Goal: Transaction & Acquisition: Purchase product/service

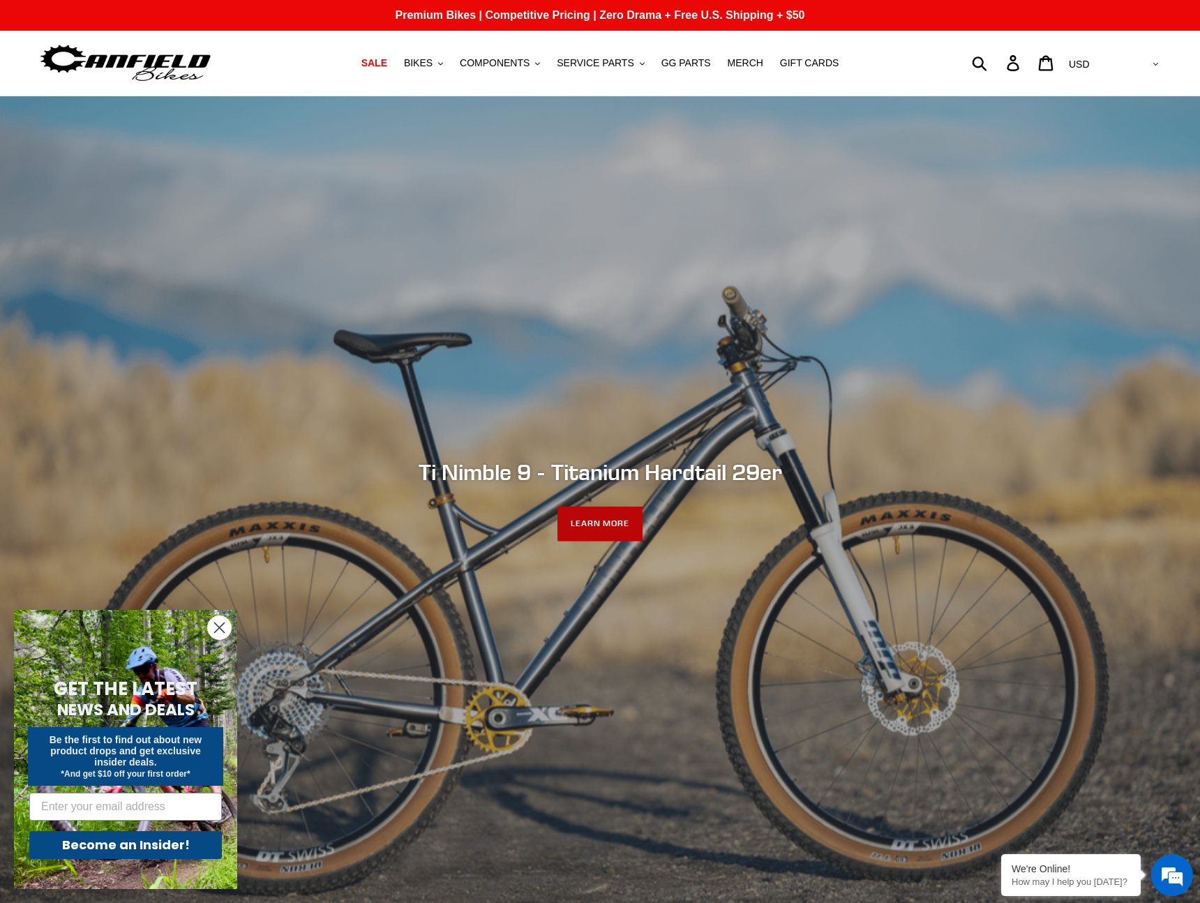
click at [587, 521] on link "LEARN MORE" at bounding box center [600, 523] width 86 height 35
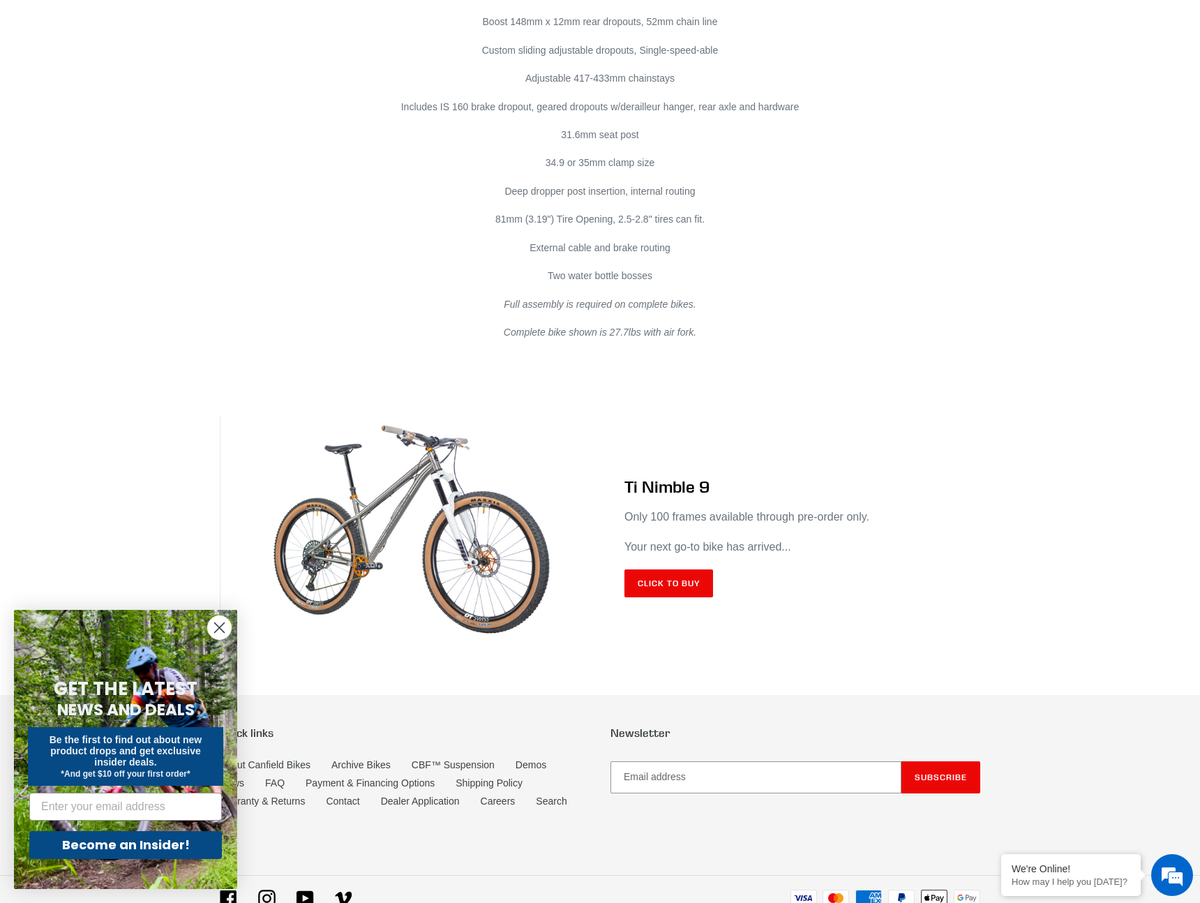
scroll to position [8002, 0]
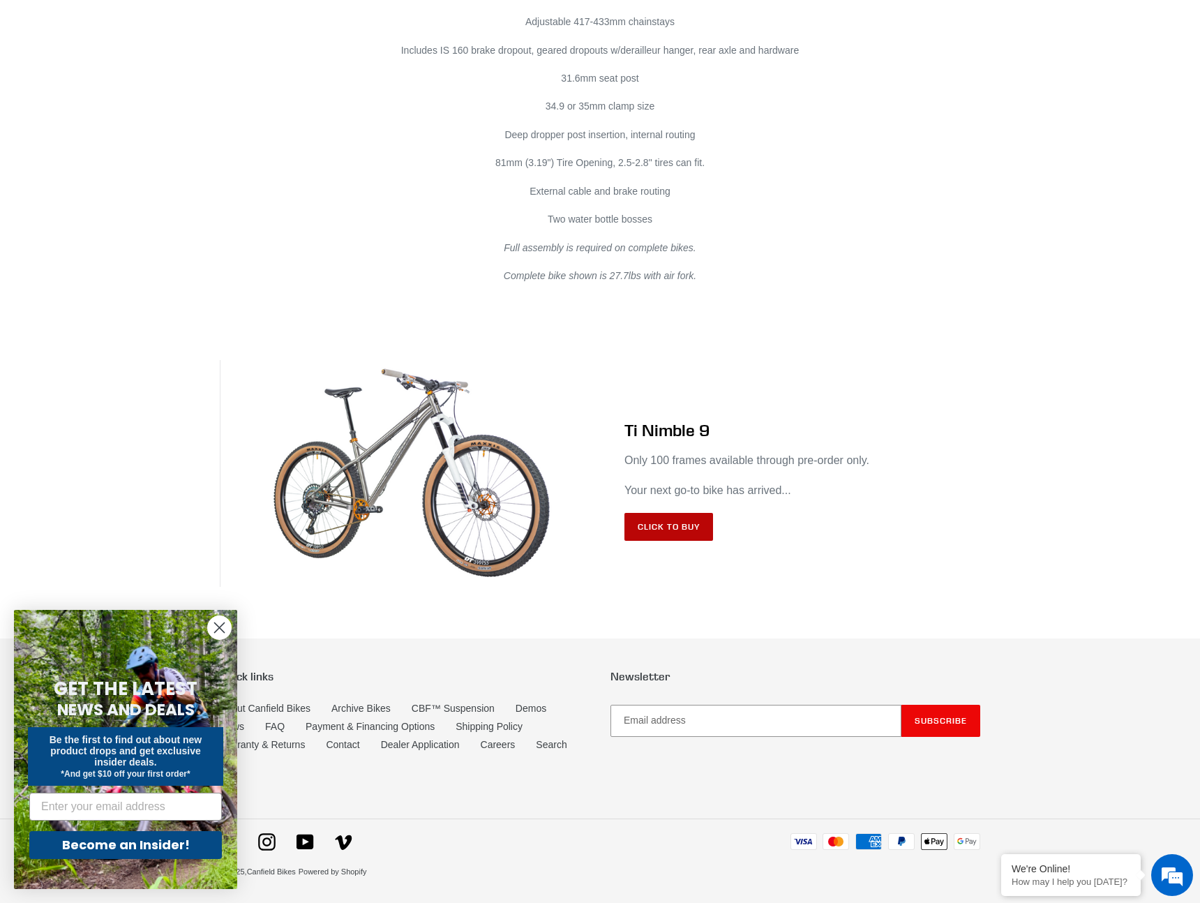
click at [700, 525] on link "Click to Buy" at bounding box center [668, 527] width 89 height 28
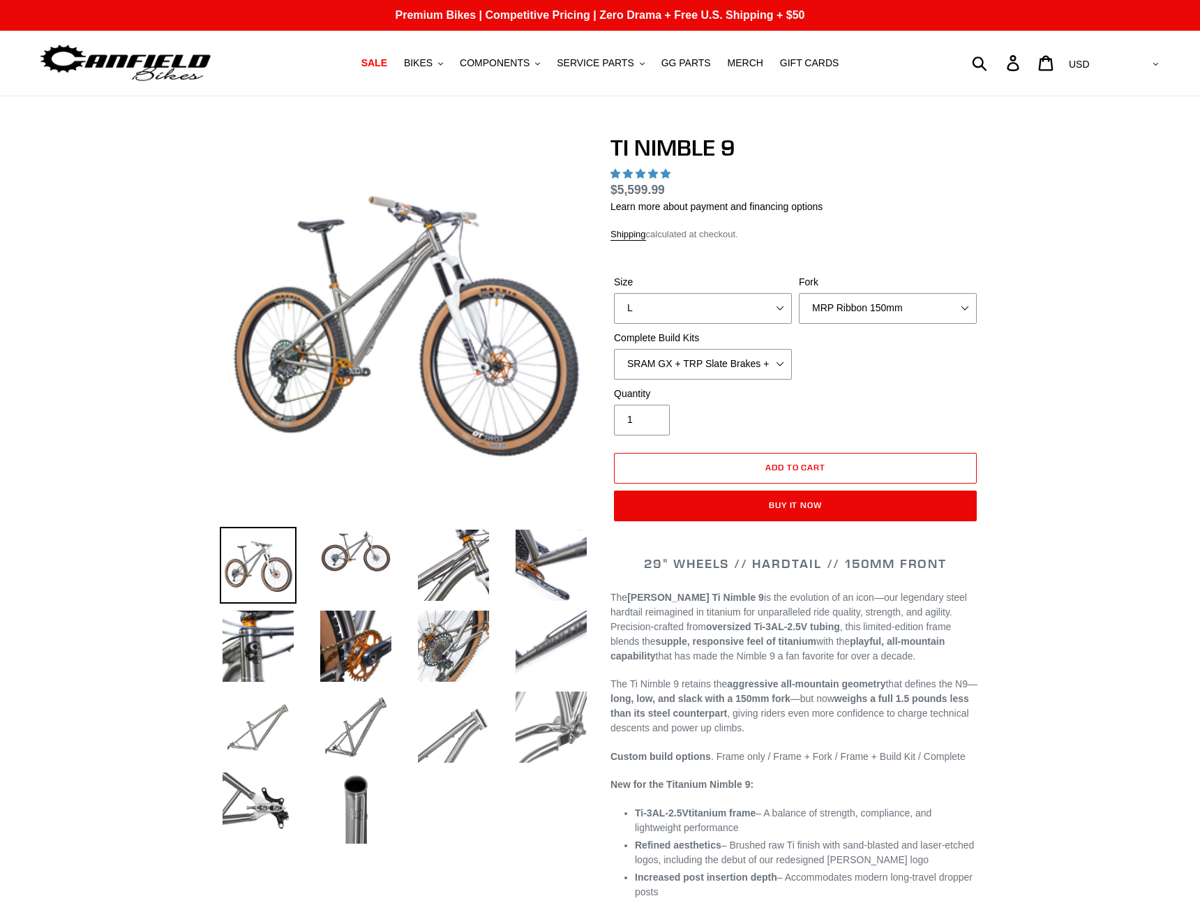
select select "highest-rating"
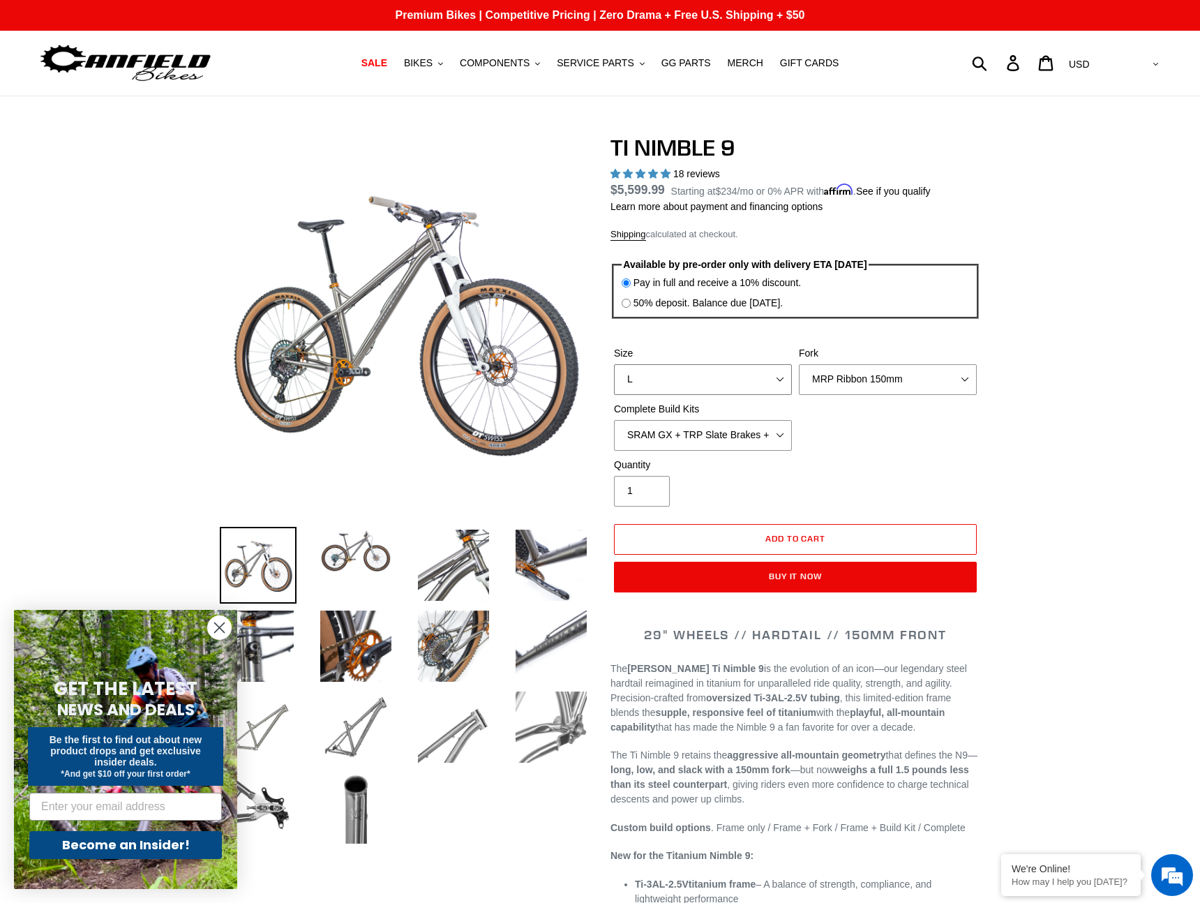
click at [721, 384] on select "S M L XL / XXL (Specify at checkout)" at bounding box center [703, 379] width 178 height 31
select select "S"
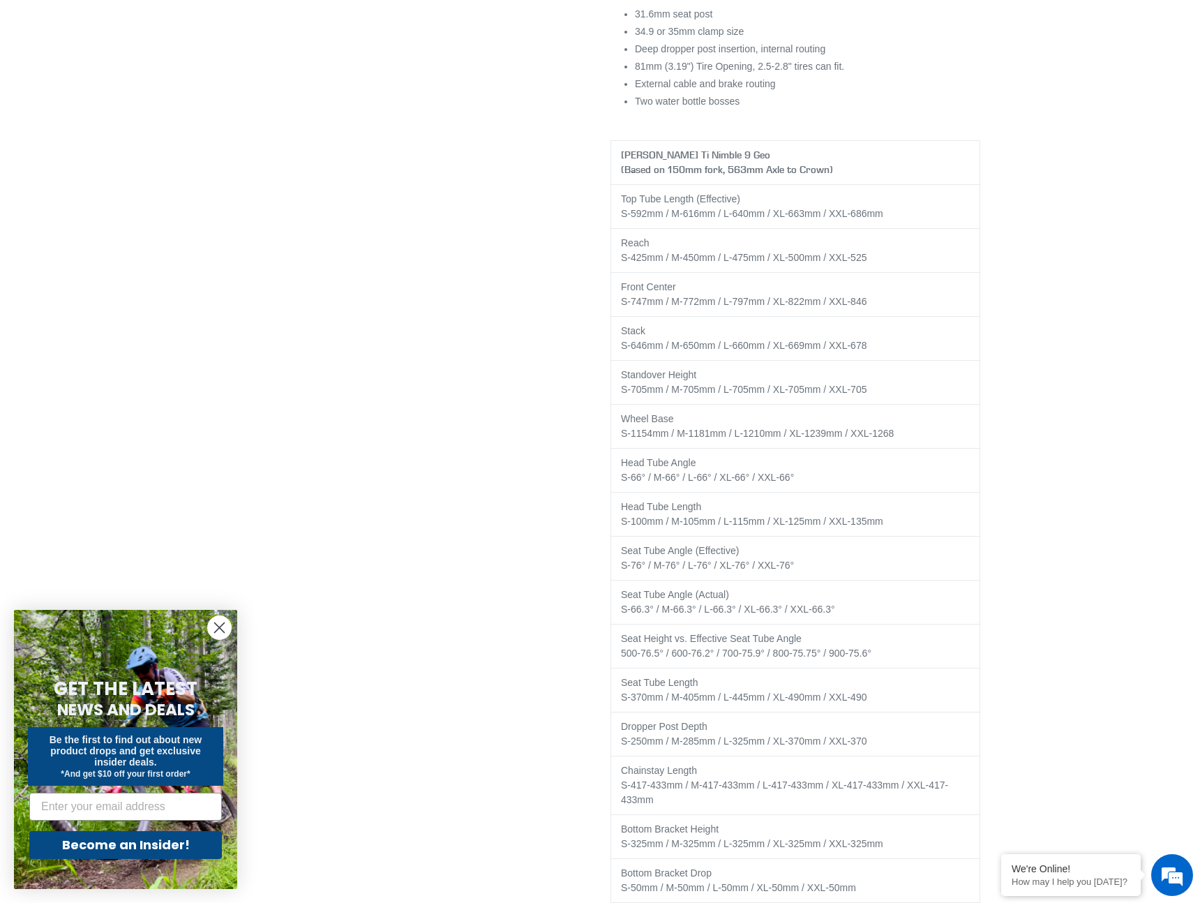
scroll to position [2259, 0]
click at [644, 259] on td "Reach S-425mm / M-450mm / L-475mm / XL-500mm / XXL-525" at bounding box center [795, 254] width 369 height 44
